Goal: Task Accomplishment & Management: Use online tool/utility

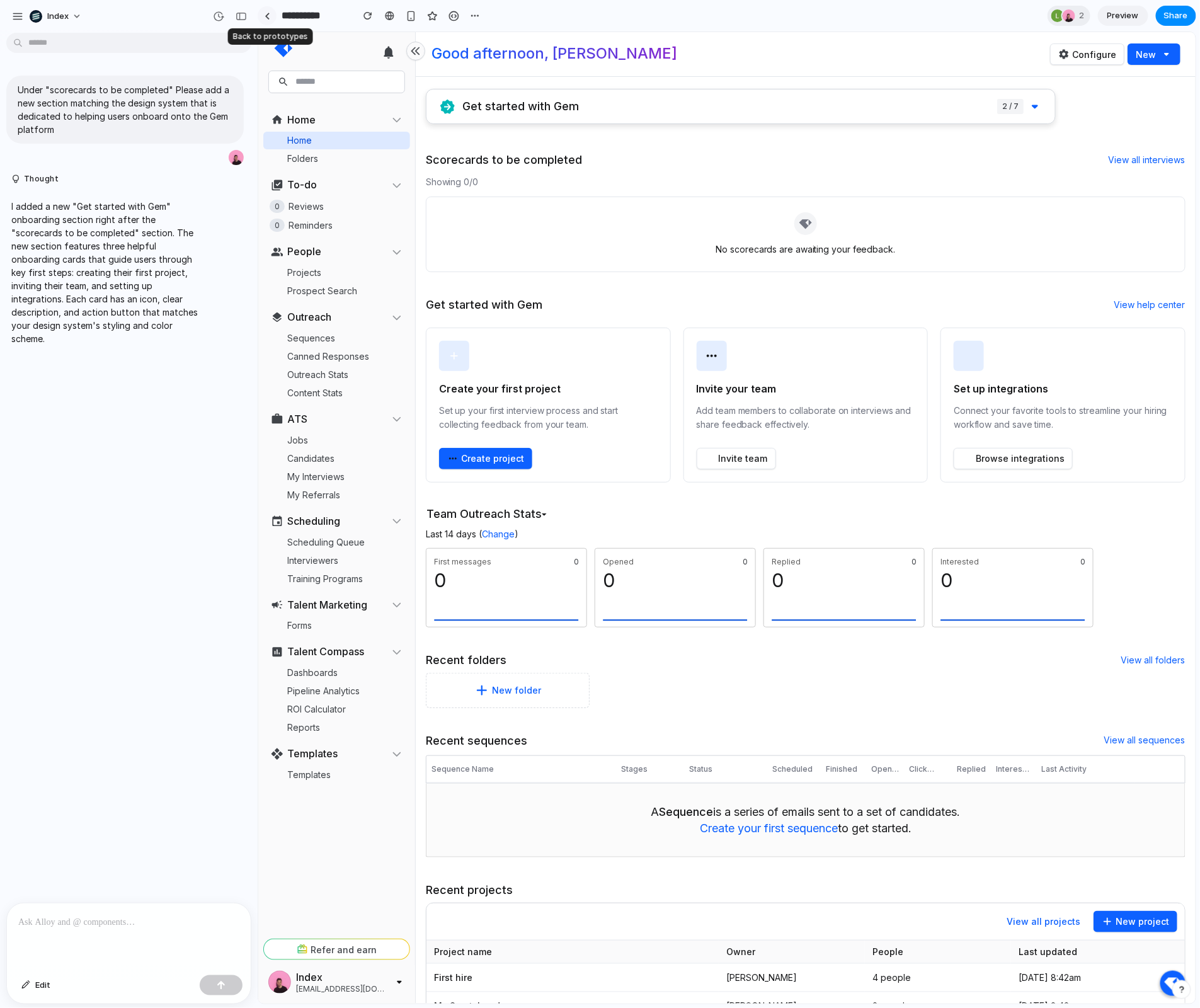
click at [267, 21] on link at bounding box center [267, 15] width 19 height 19
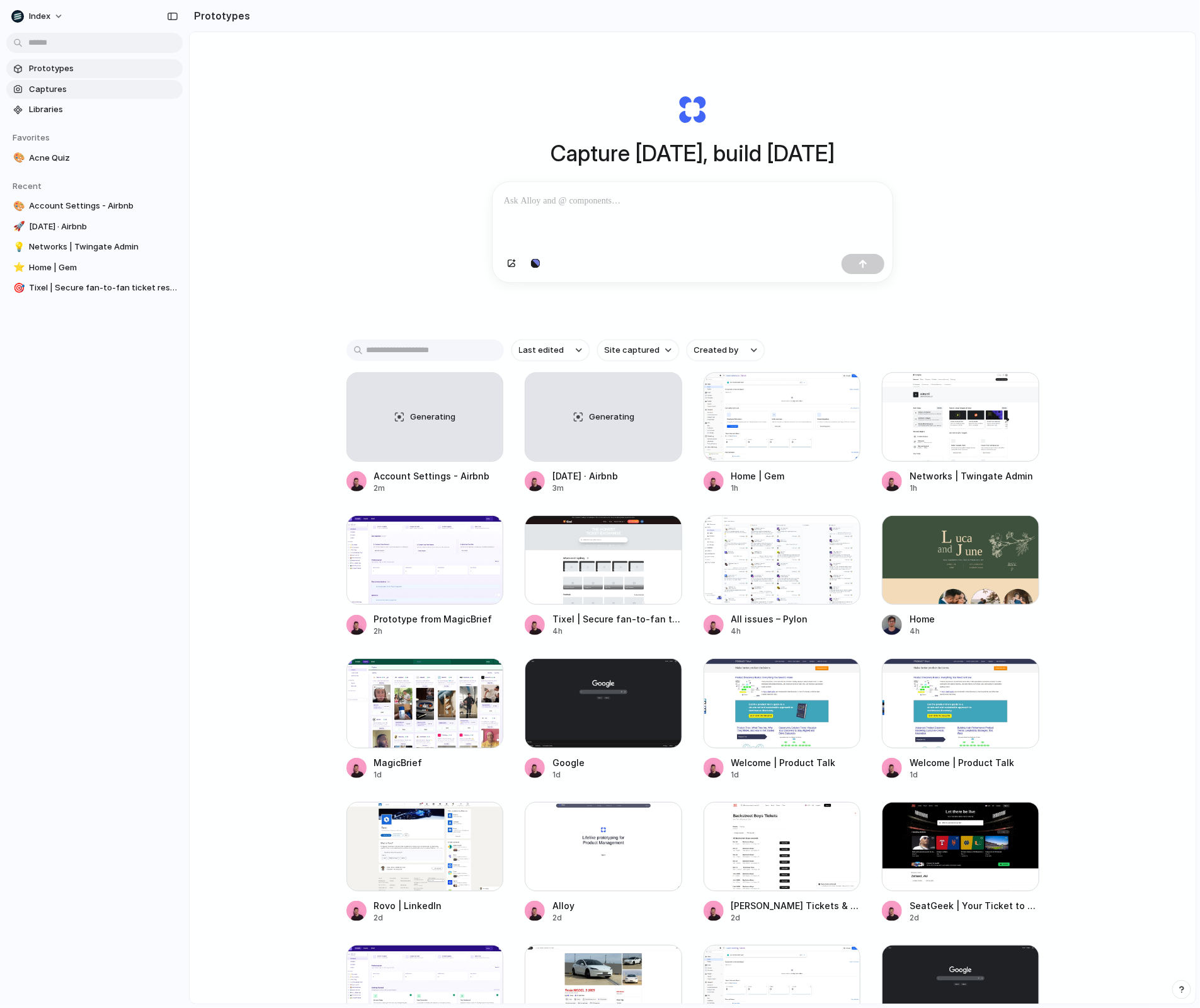
click at [78, 98] on link "Captures" at bounding box center [94, 89] width 176 height 19
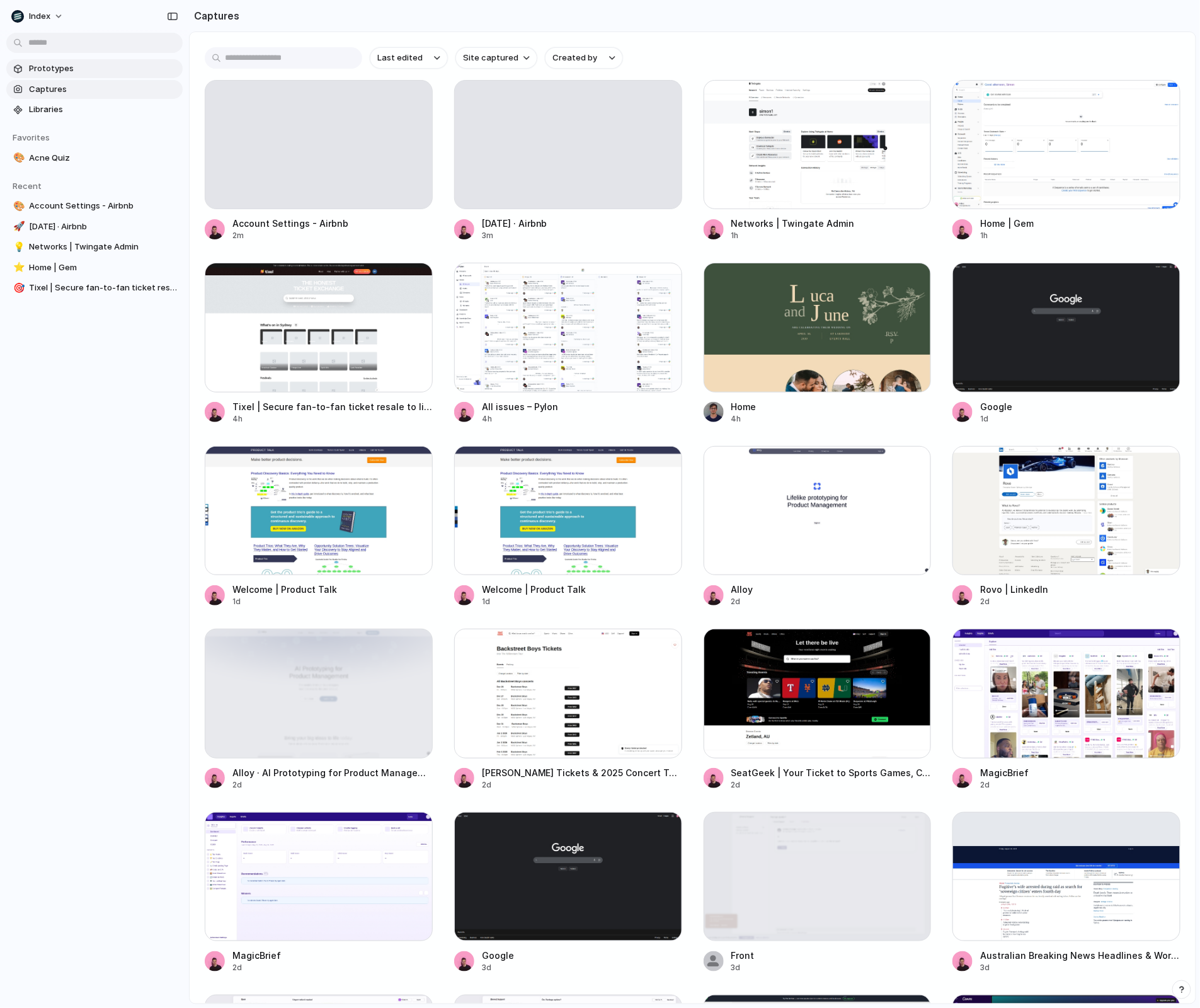
click at [74, 73] on span "Prototypes" at bounding box center [103, 69] width 149 height 12
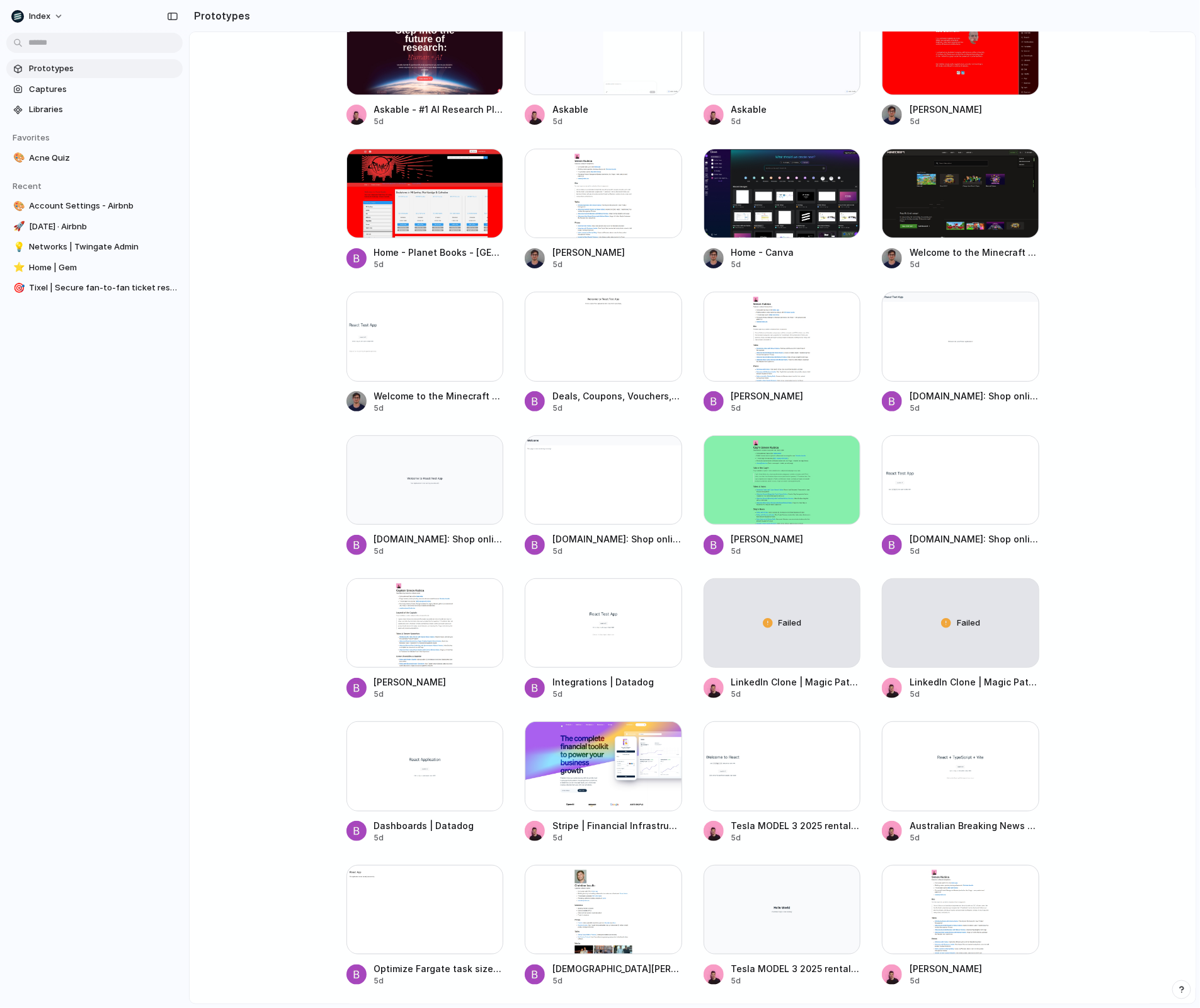
scroll to position [1826, 0]
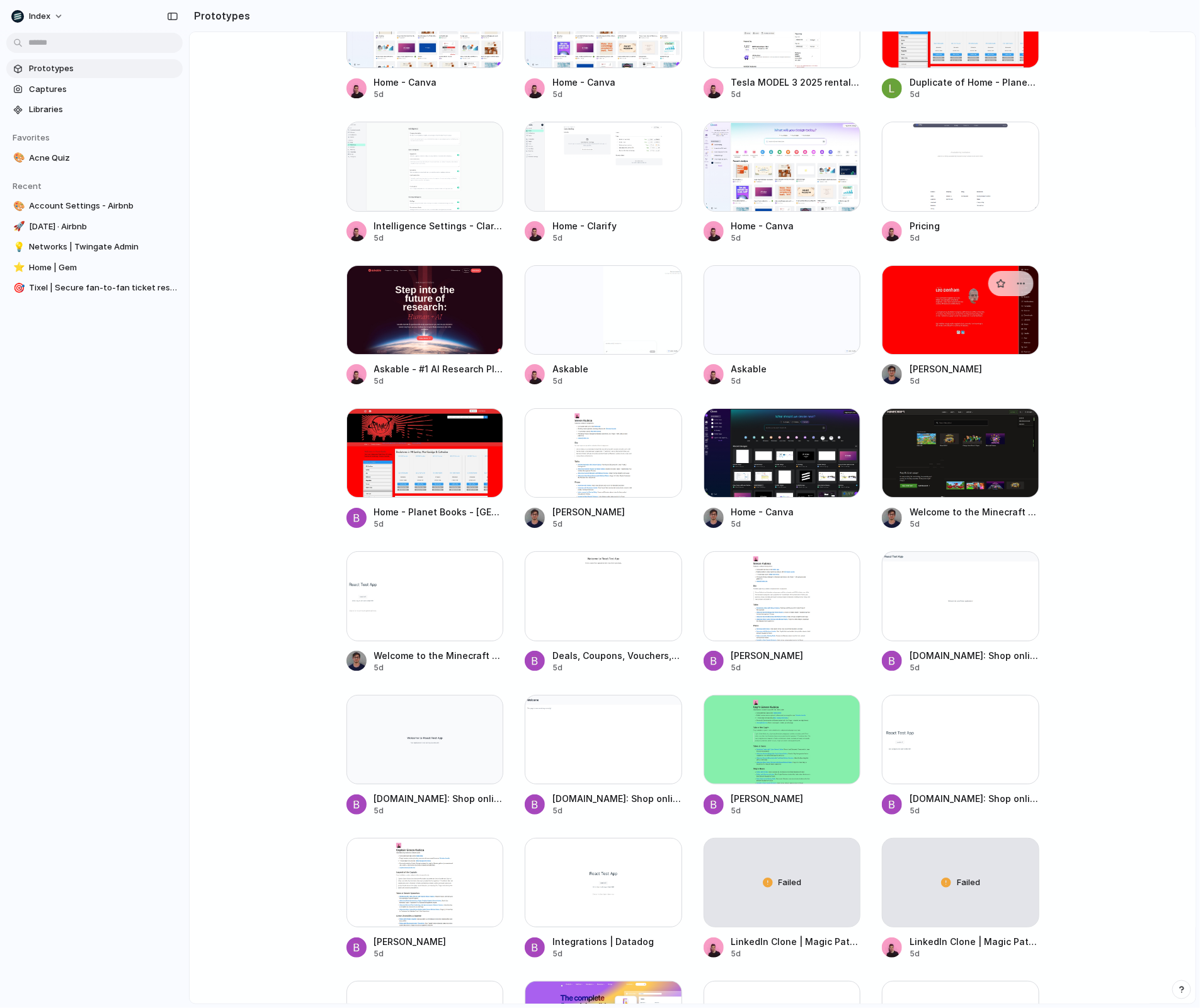
click at [900, 290] on div at bounding box center [961, 310] width 158 height 90
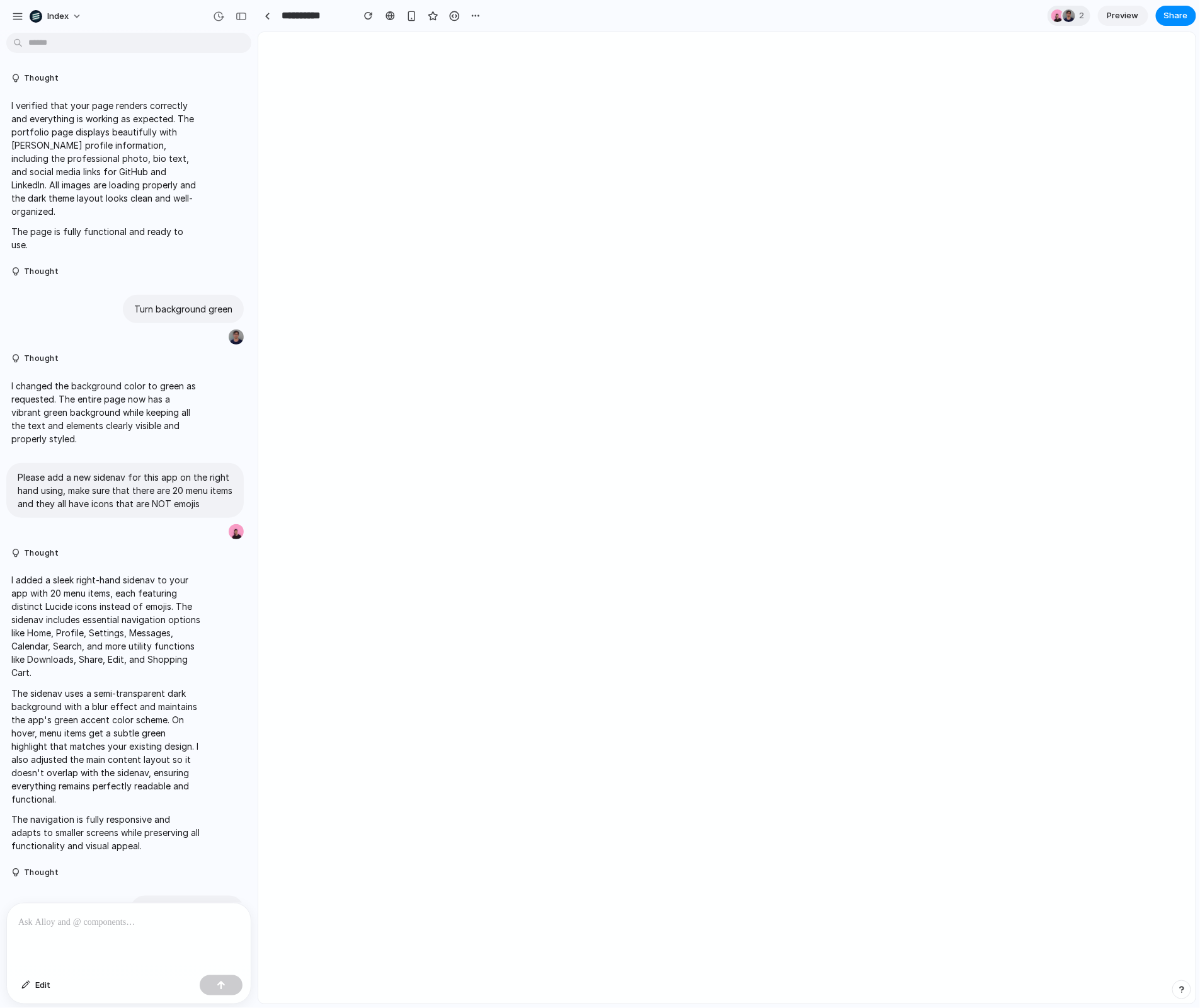
scroll to position [129, 0]
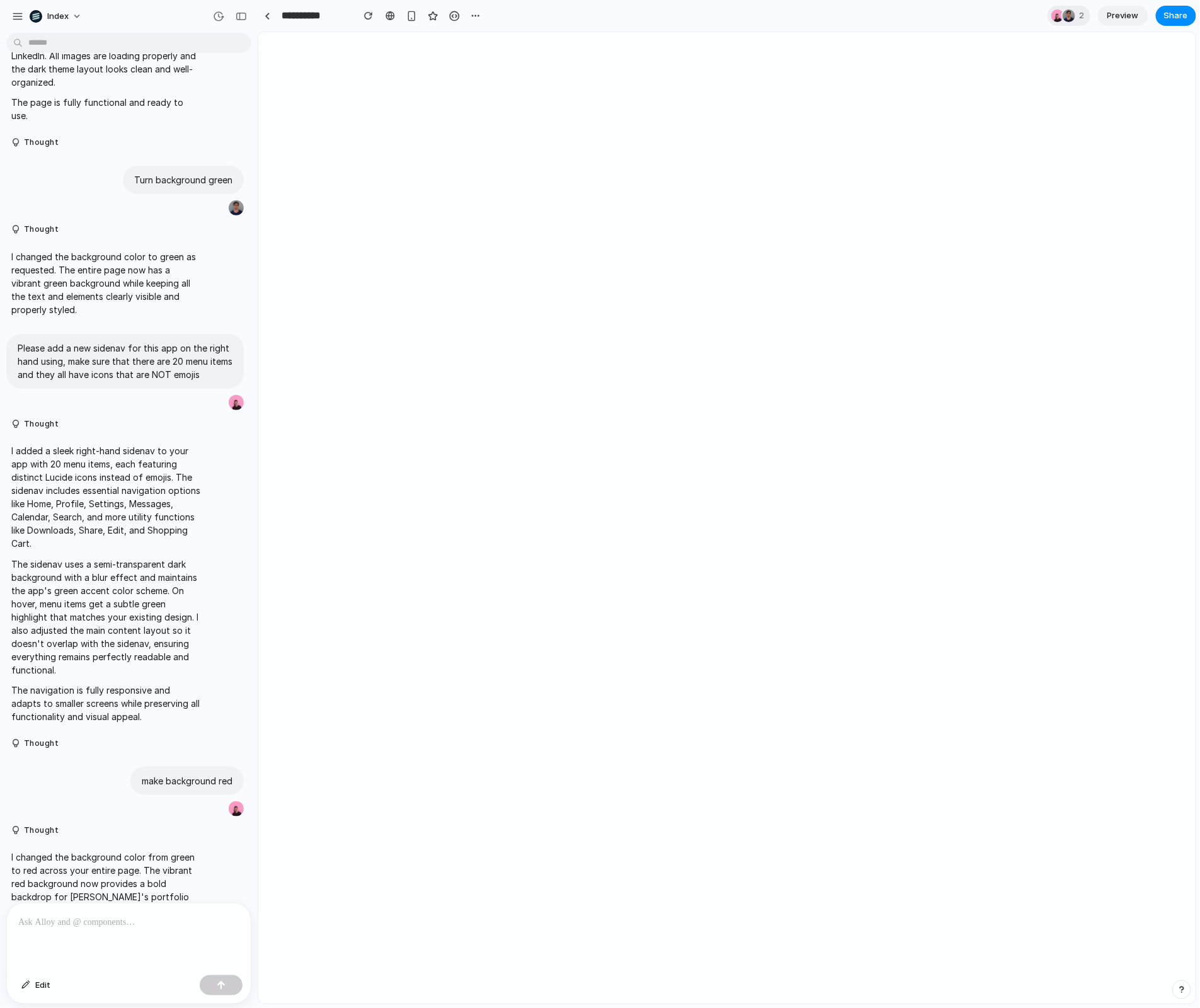
click at [120, 944] on div at bounding box center [128, 936] width 244 height 67
click at [121, 929] on p at bounding box center [128, 923] width 221 height 15
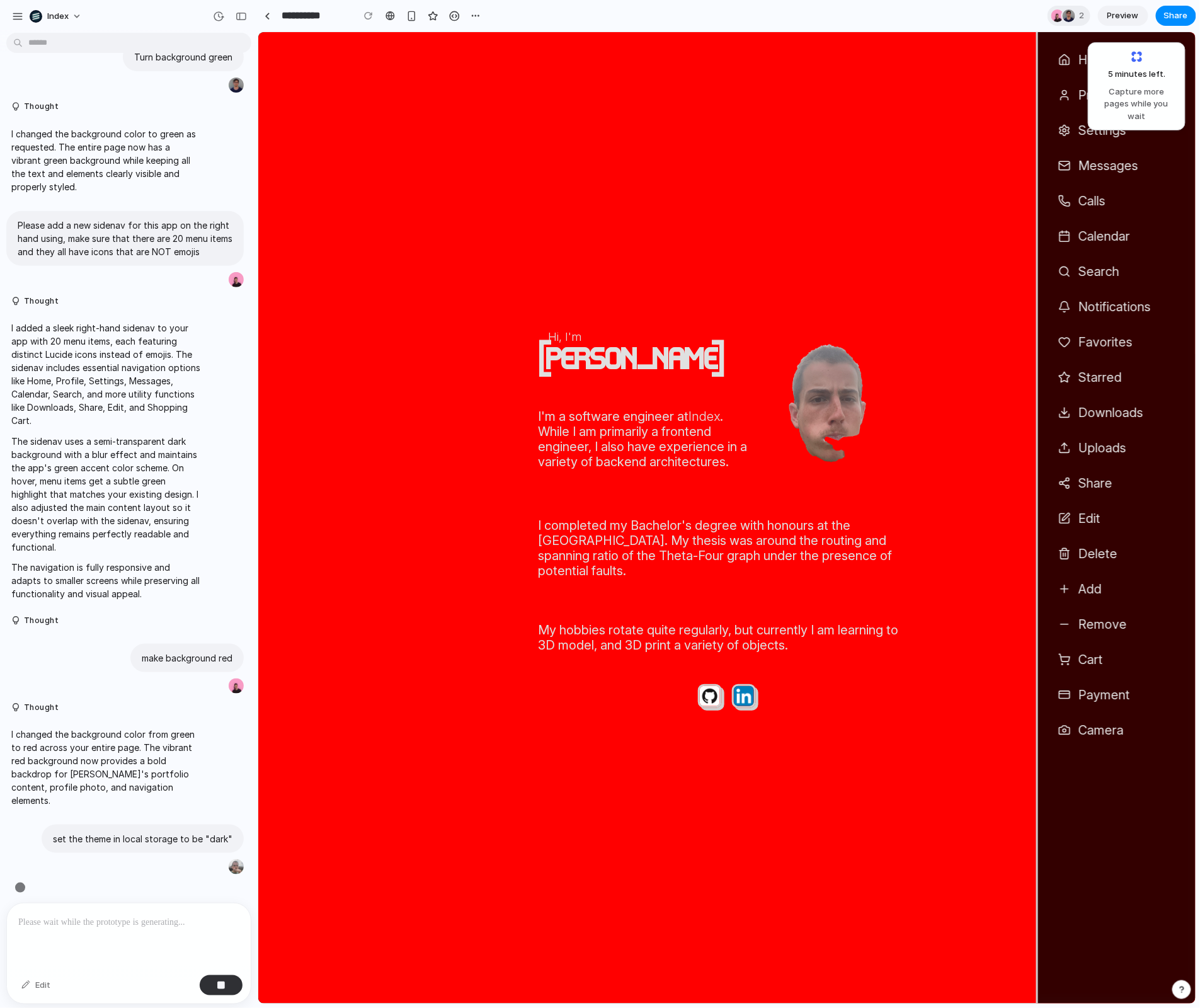
scroll to position [219, 0]
